Goal: Task Accomplishment & Management: Use online tool/utility

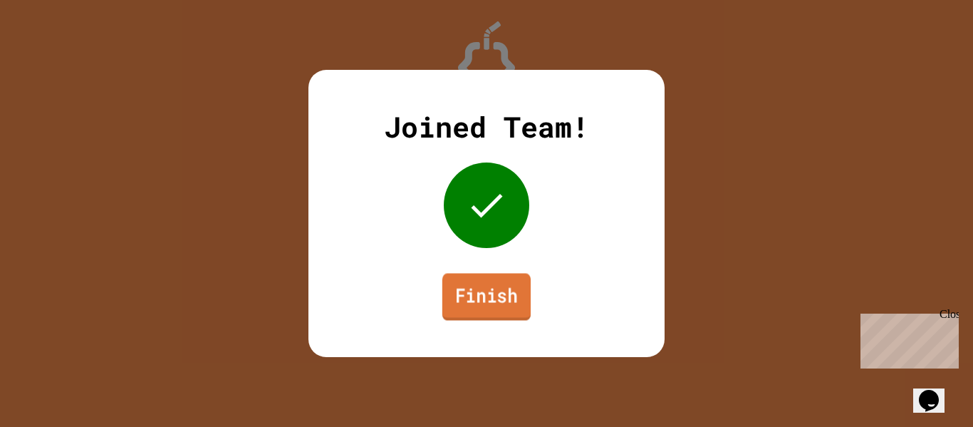
click at [501, 279] on link "Finish" at bounding box center [487, 296] width 88 height 47
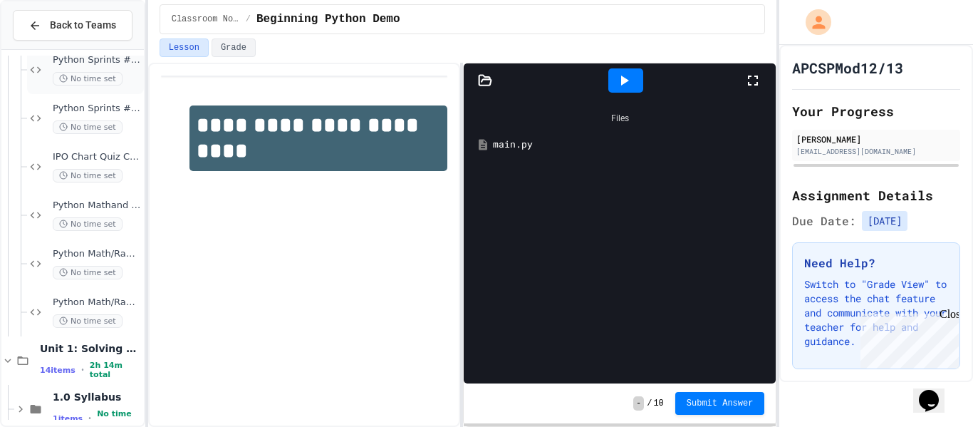
scroll to position [413, 0]
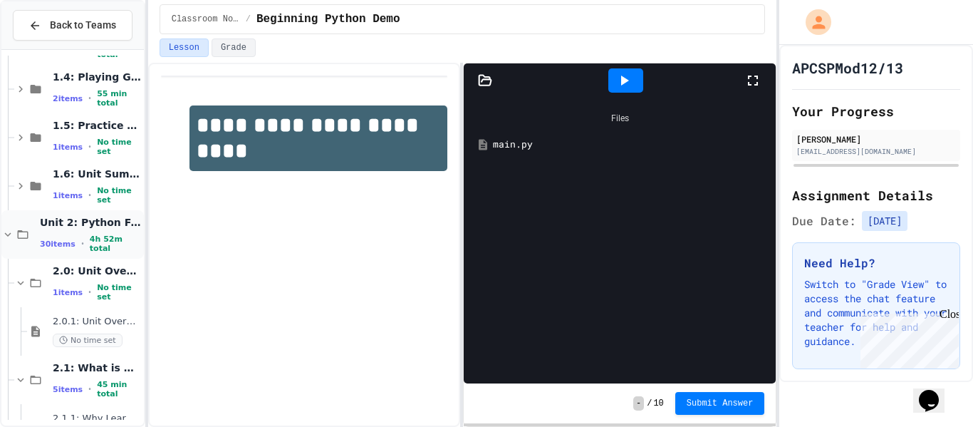
click at [79, 227] on span "Unit 2: Python Fundamentals" at bounding box center [90, 222] width 101 height 13
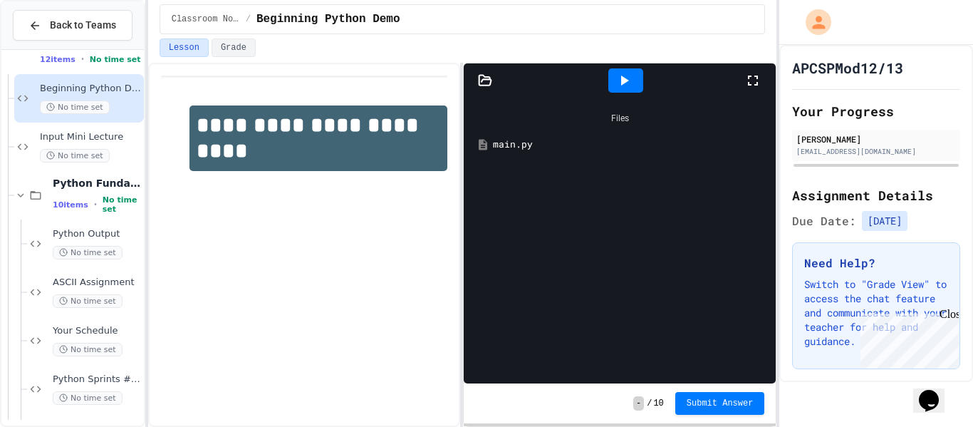
scroll to position [60, 0]
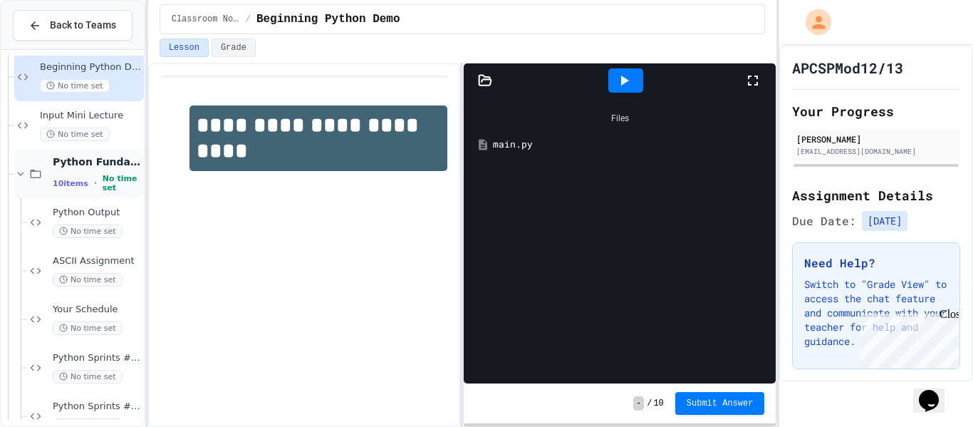
click at [89, 175] on div "10 items • No time set" at bounding box center [97, 183] width 88 height 19
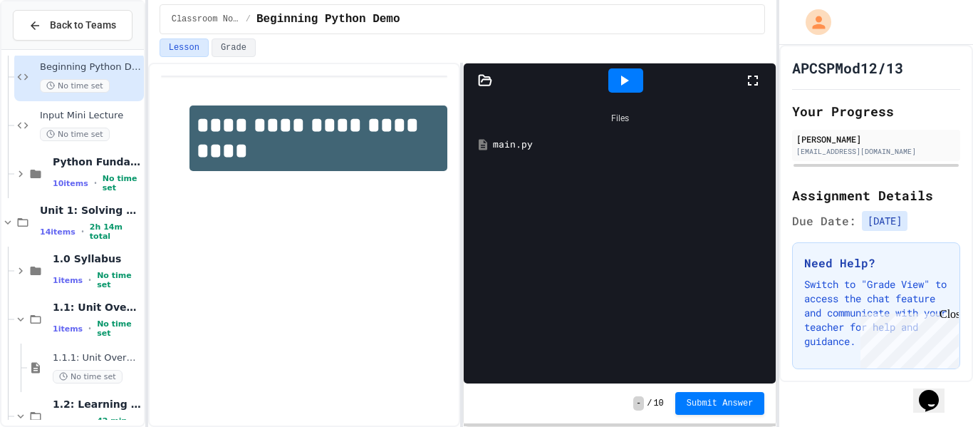
click at [89, 175] on div "10 items • No time set" at bounding box center [97, 183] width 88 height 19
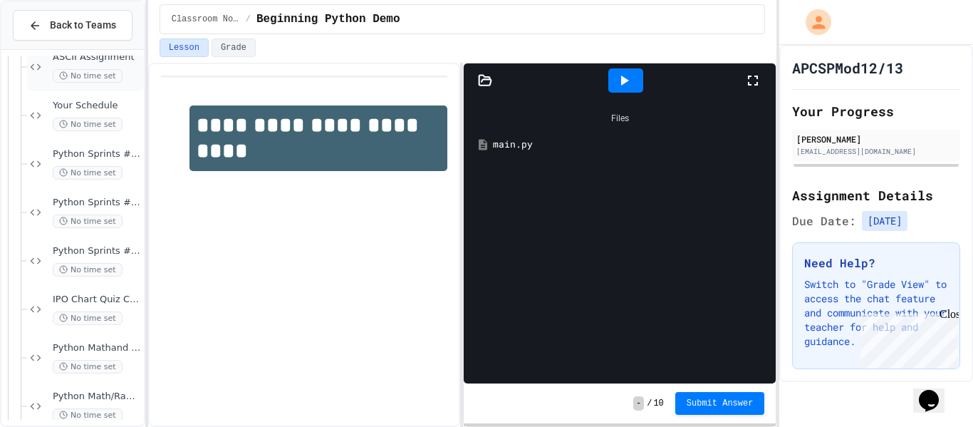
scroll to position [264, 0]
click at [98, 209] on div "Python Sprints #1b No time set" at bounding box center [97, 211] width 88 height 31
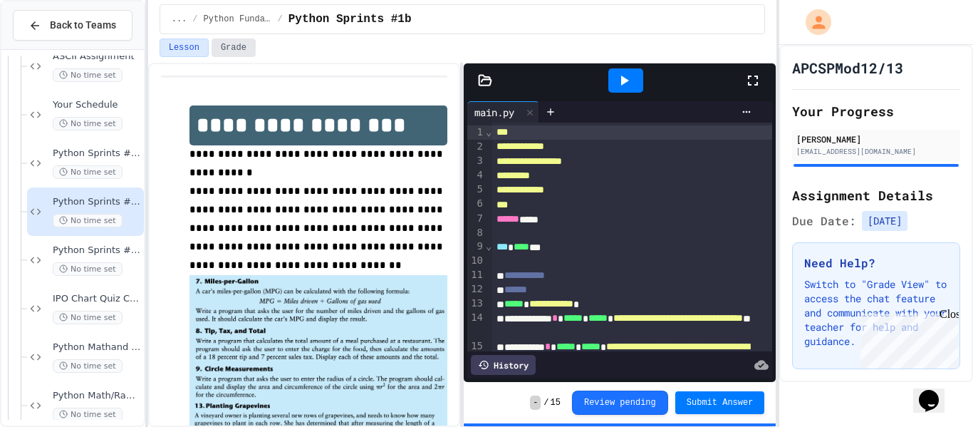
click at [245, 52] on button "Grade" at bounding box center [234, 47] width 44 height 19
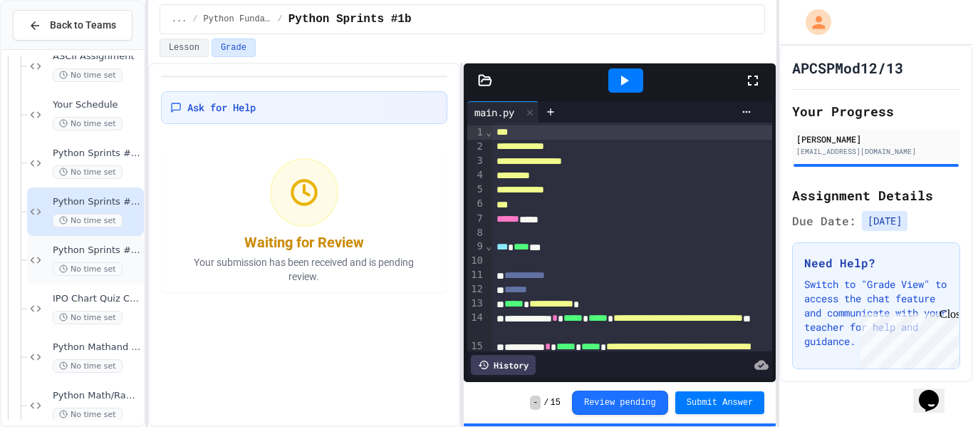
click at [88, 270] on span "No time set" at bounding box center [88, 269] width 70 height 14
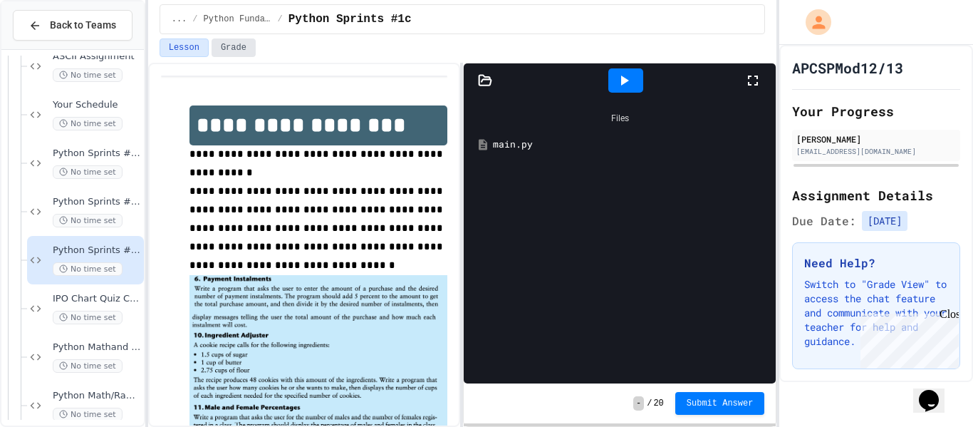
click at [219, 53] on button "Grade" at bounding box center [234, 47] width 44 height 19
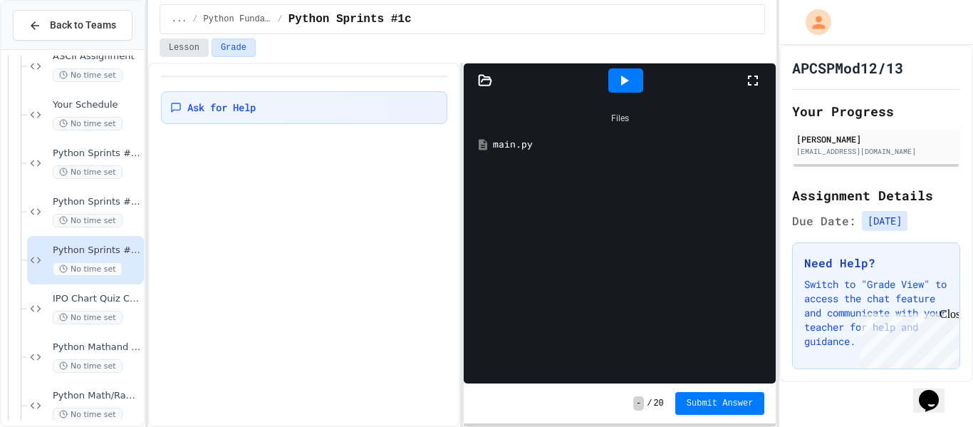
click at [193, 47] on button "Lesson" at bounding box center [184, 47] width 49 height 19
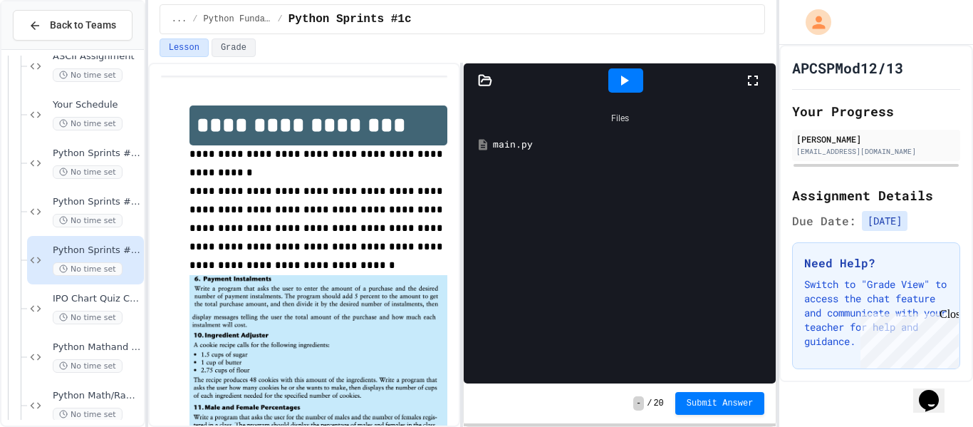
click at [658, 207] on div "Files main.py" at bounding box center [620, 241] width 312 height 286
click at [601, 140] on div "main.py" at bounding box center [630, 145] width 274 height 14
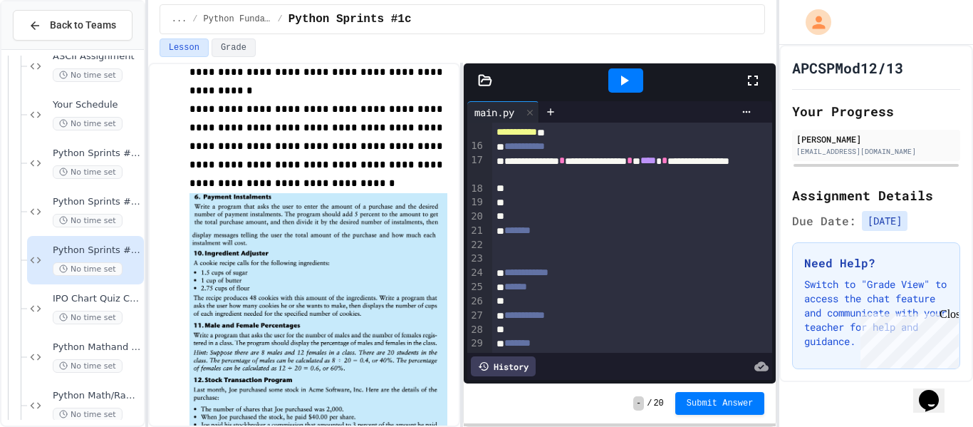
scroll to position [108, 0]
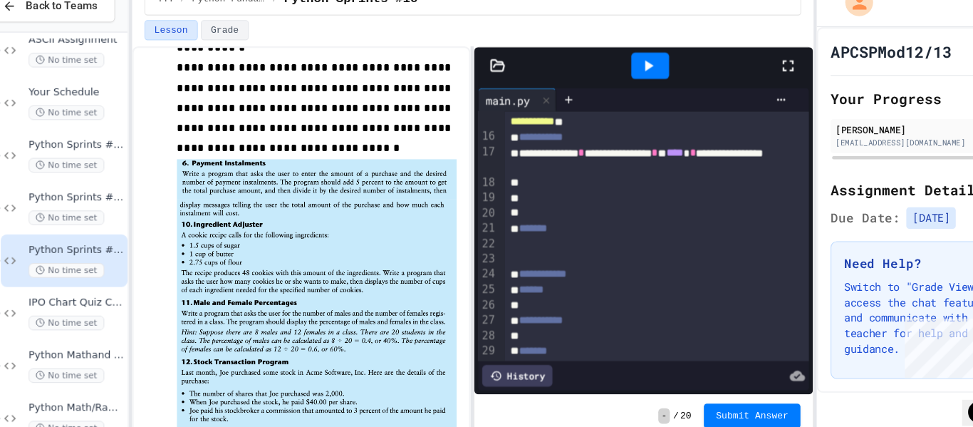
click at [365, 239] on img at bounding box center [319, 328] width 258 height 213
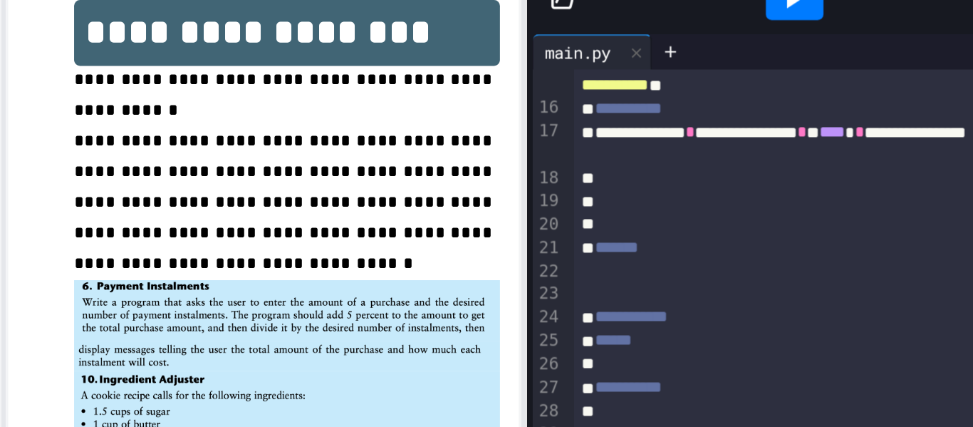
scroll to position [26, 0]
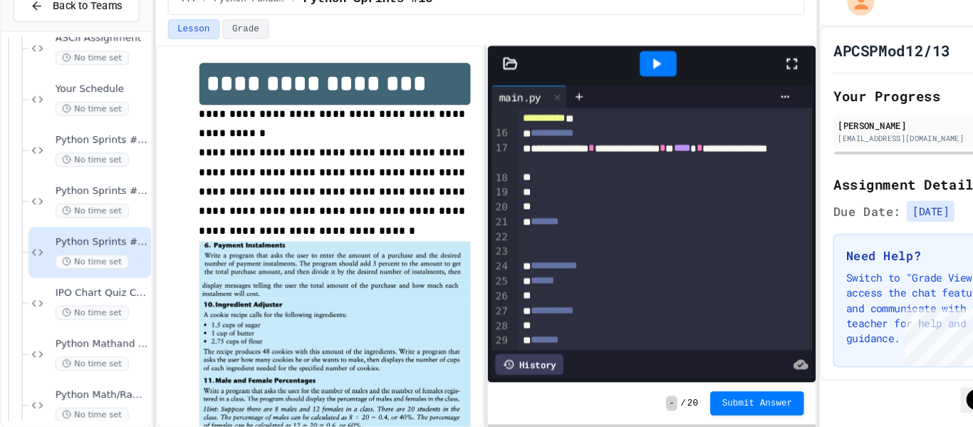
click at [614, 207] on div at bounding box center [632, 203] width 281 height 14
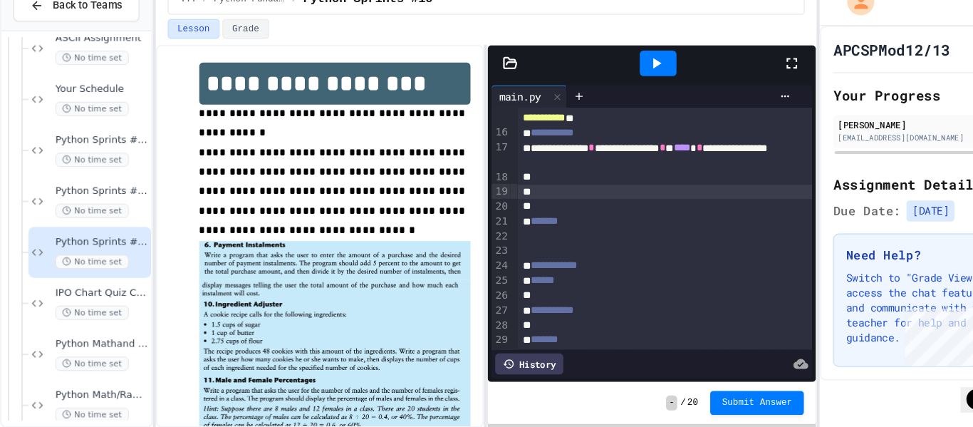
click at [589, 182] on div at bounding box center [632, 189] width 281 height 14
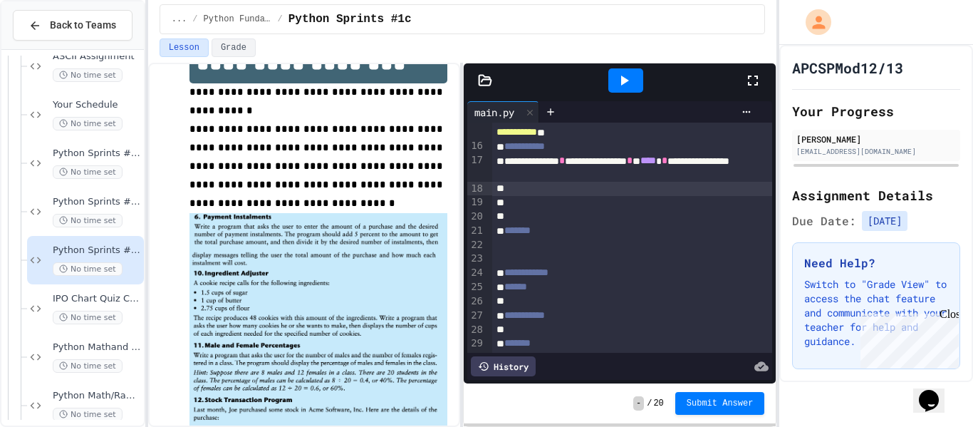
scroll to position [76, 0]
